Goal: Task Accomplishment & Management: Manage account settings

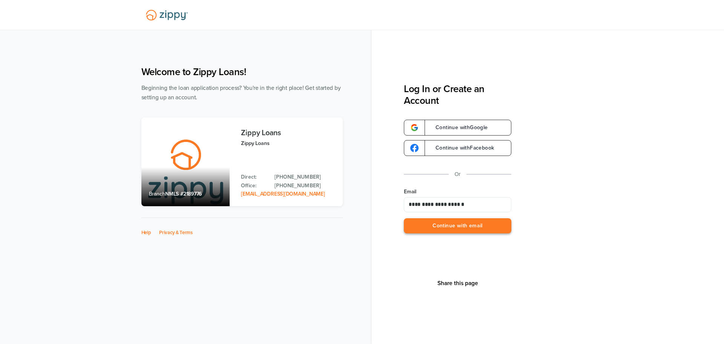
type input "**********"
click at [452, 224] on button "Continue with email" at bounding box center [457, 225] width 107 height 15
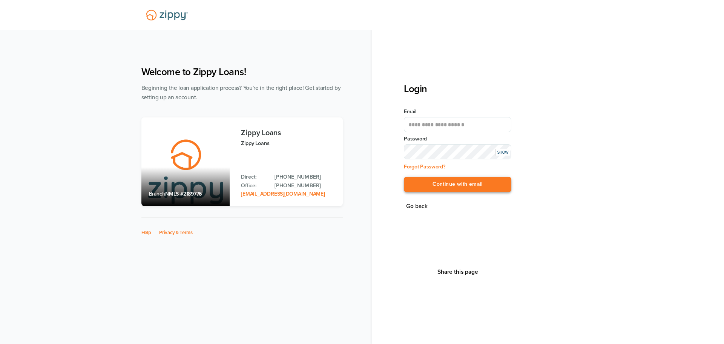
click at [460, 183] on button "Continue with email" at bounding box center [457, 183] width 107 height 15
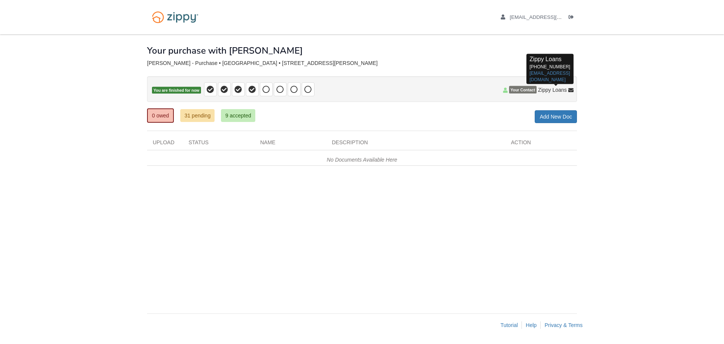
click at [570, 89] on icon at bounding box center [570, 90] width 5 height 5
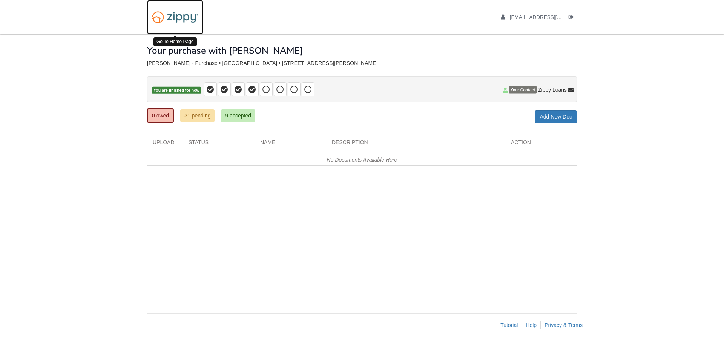
click at [179, 20] on img at bounding box center [175, 17] width 56 height 19
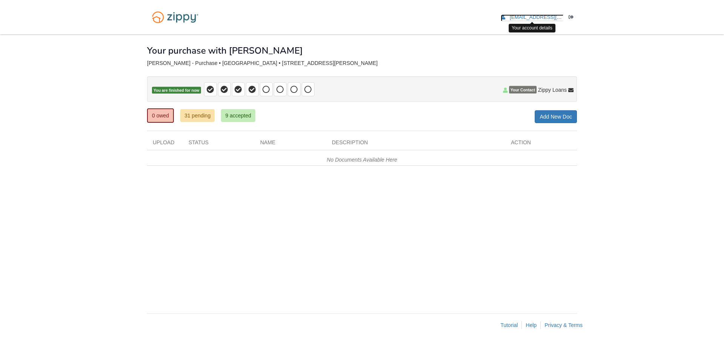
click at [533, 19] on span "nmonteiro65@gmail.com" at bounding box center [553, 17] width 86 height 6
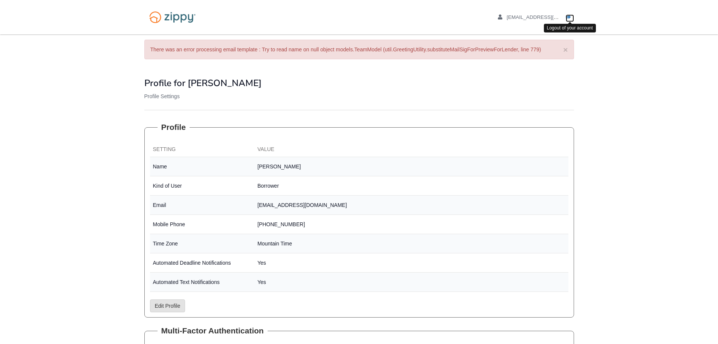
click at [569, 19] on icon "Log out" at bounding box center [568, 17] width 5 height 5
